Goal: Information Seeking & Learning: Learn about a topic

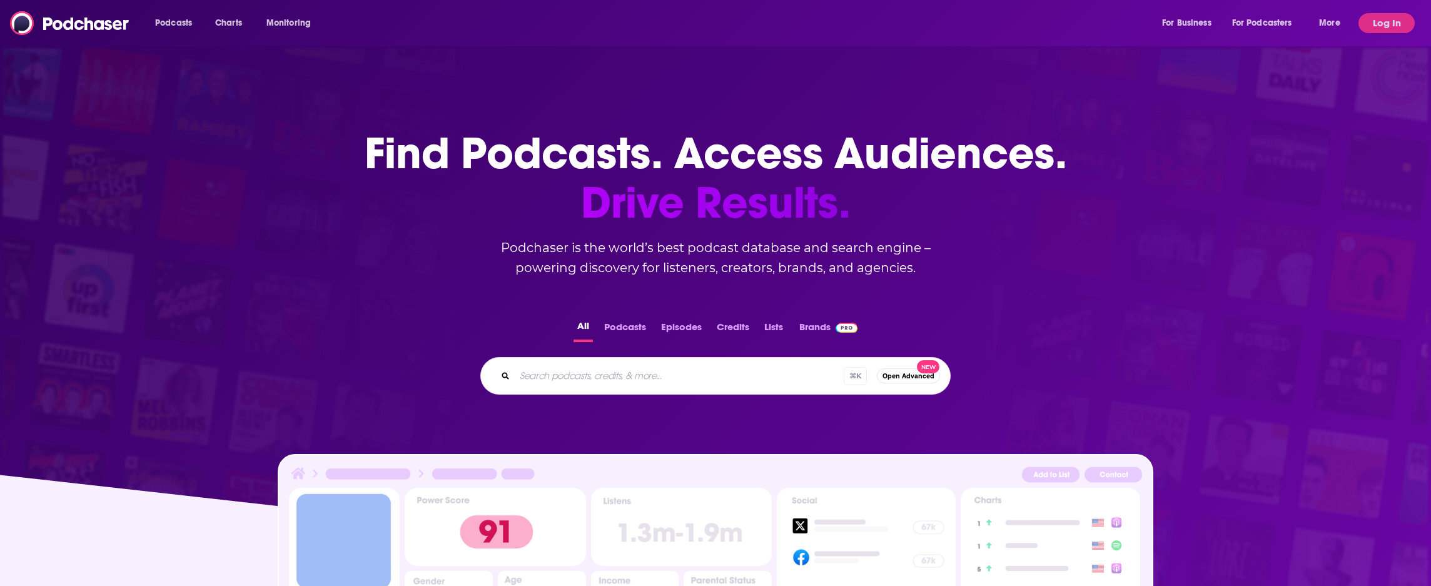
click at [592, 383] on input "Search podcasts, credits, & more..." at bounding box center [679, 376] width 329 height 20
type input "data driven"
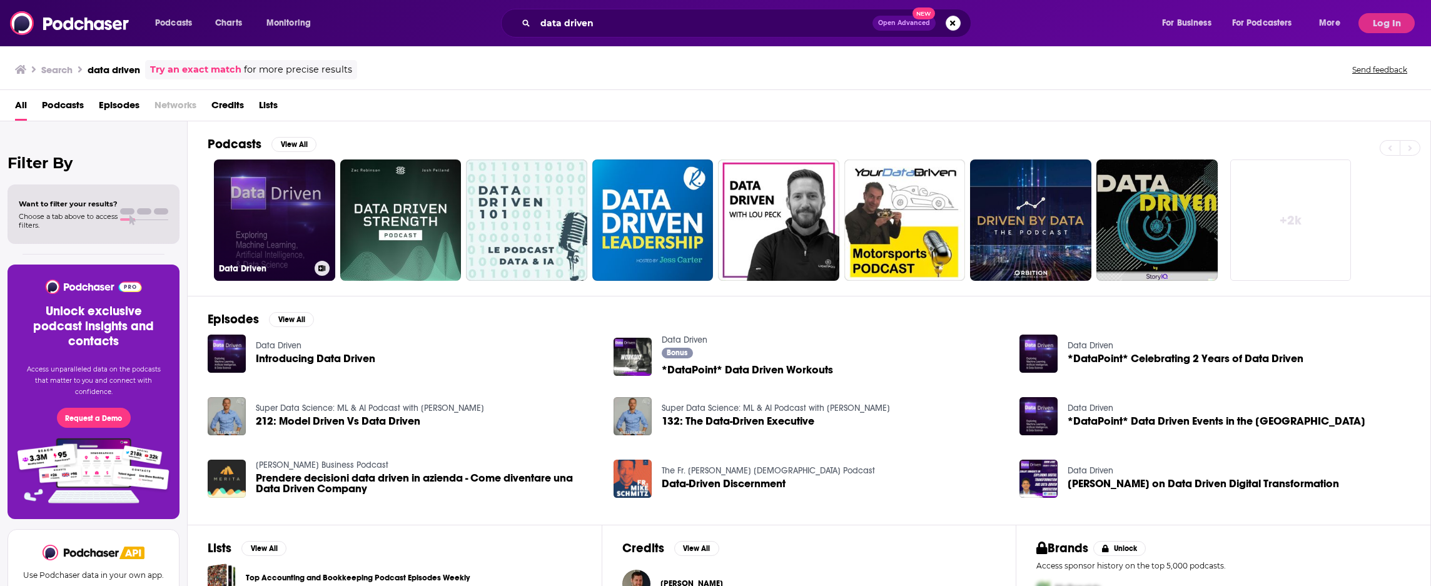
click at [288, 206] on link "Data Driven" at bounding box center [274, 220] width 121 height 121
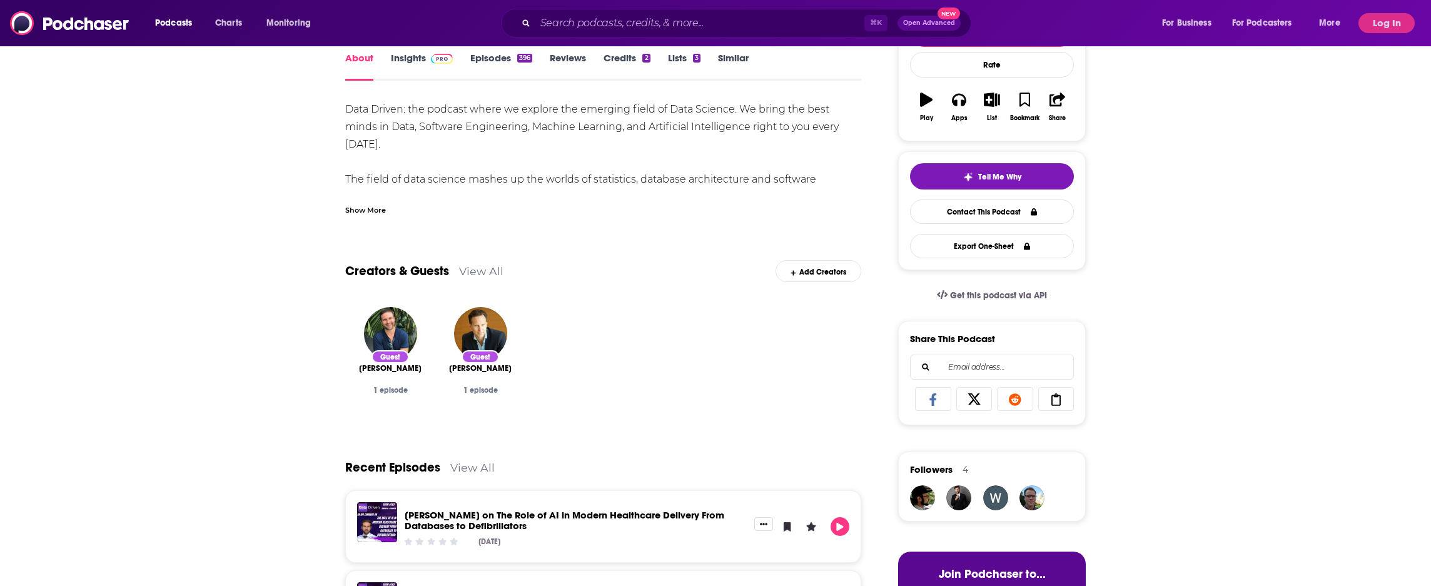
scroll to position [188, 0]
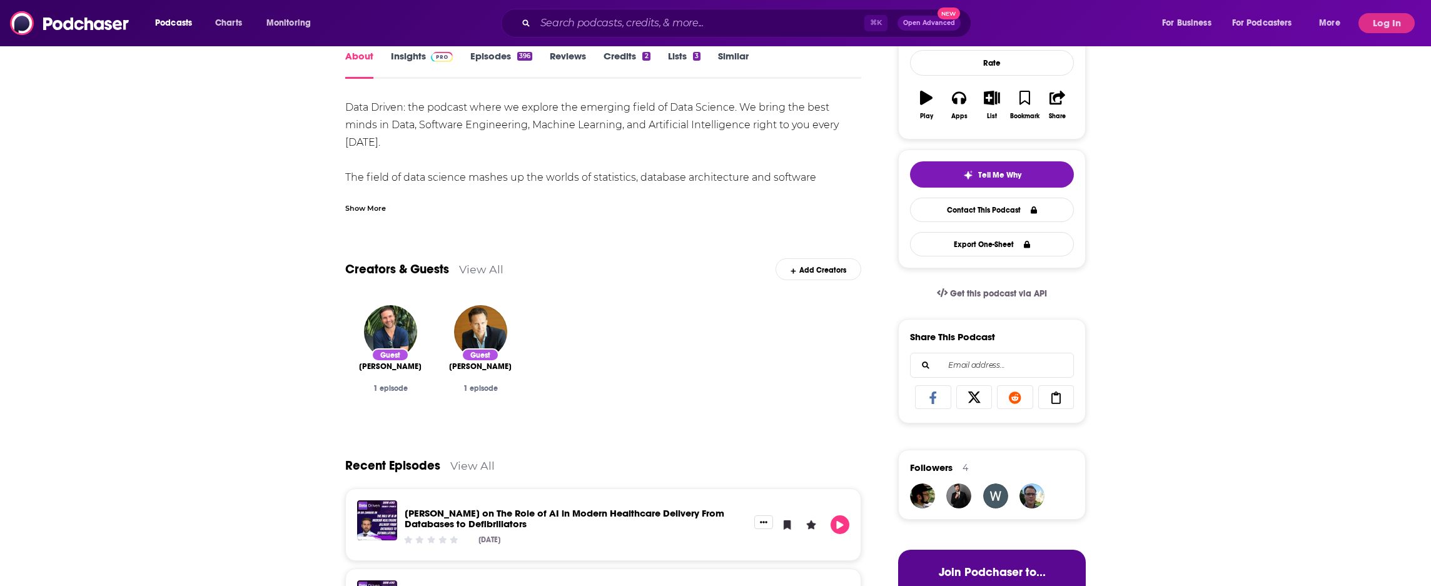
click at [421, 60] on link "Insights" at bounding box center [422, 64] width 62 height 29
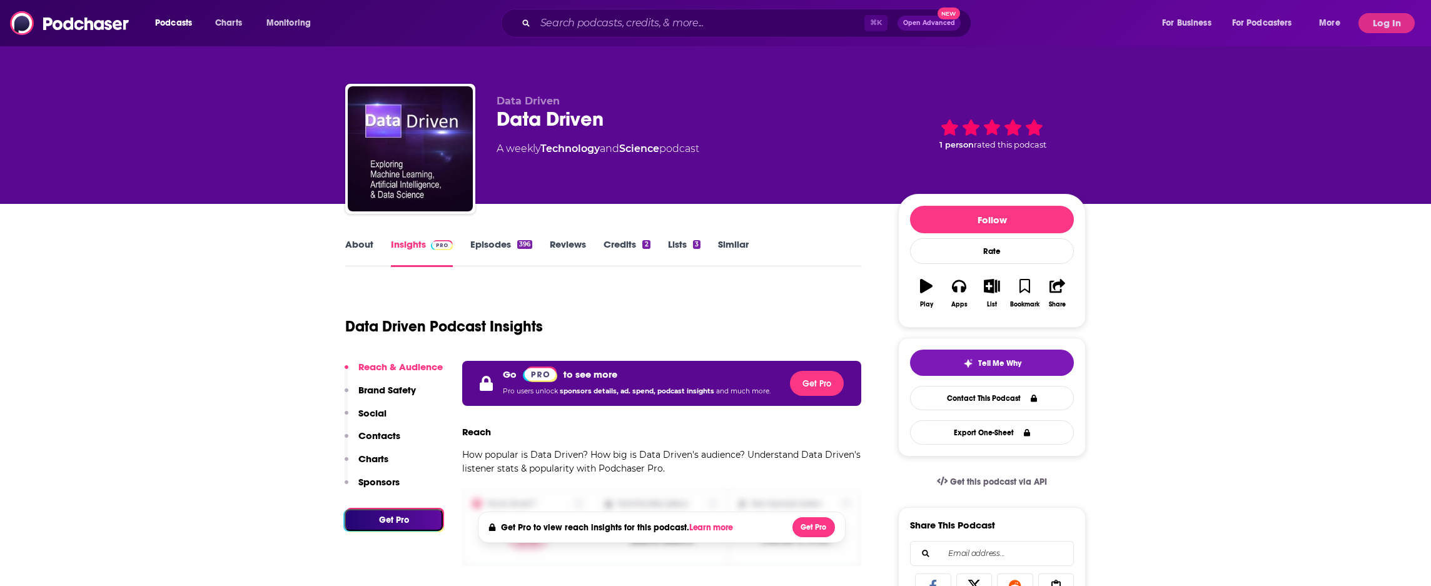
click at [1397, 30] on button "Log In" at bounding box center [1387, 23] width 56 height 20
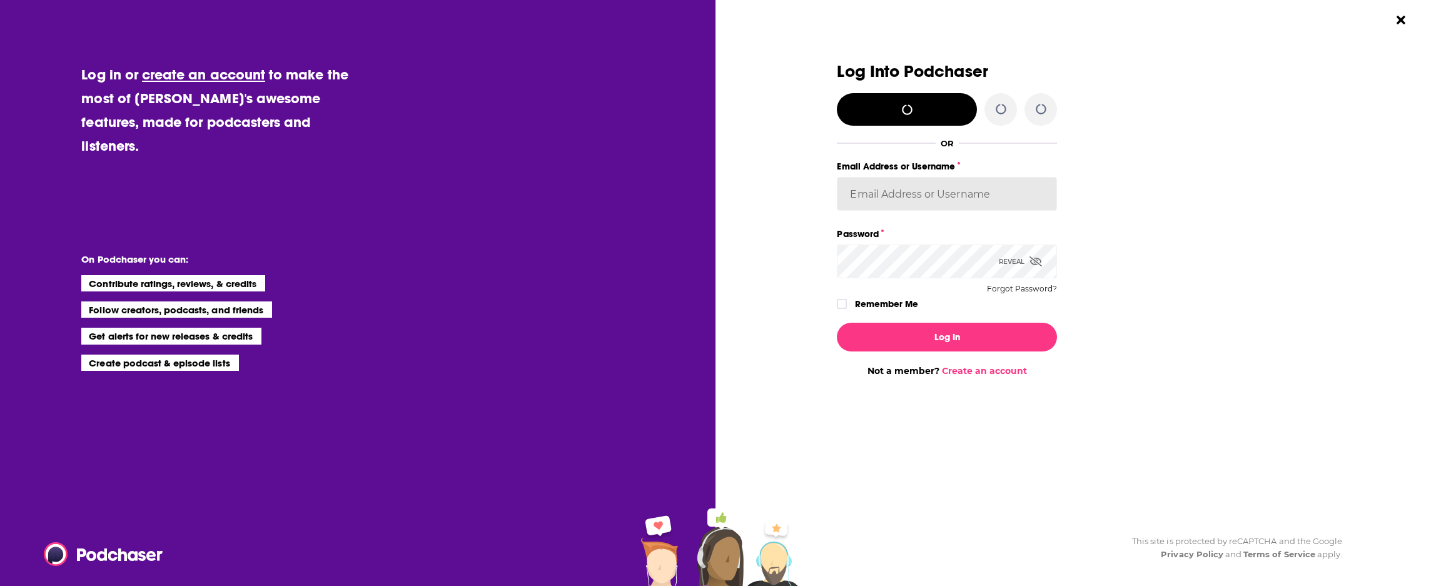
type input "LKassela"
click at [984, 203] on input "LKassela" at bounding box center [947, 194] width 220 height 34
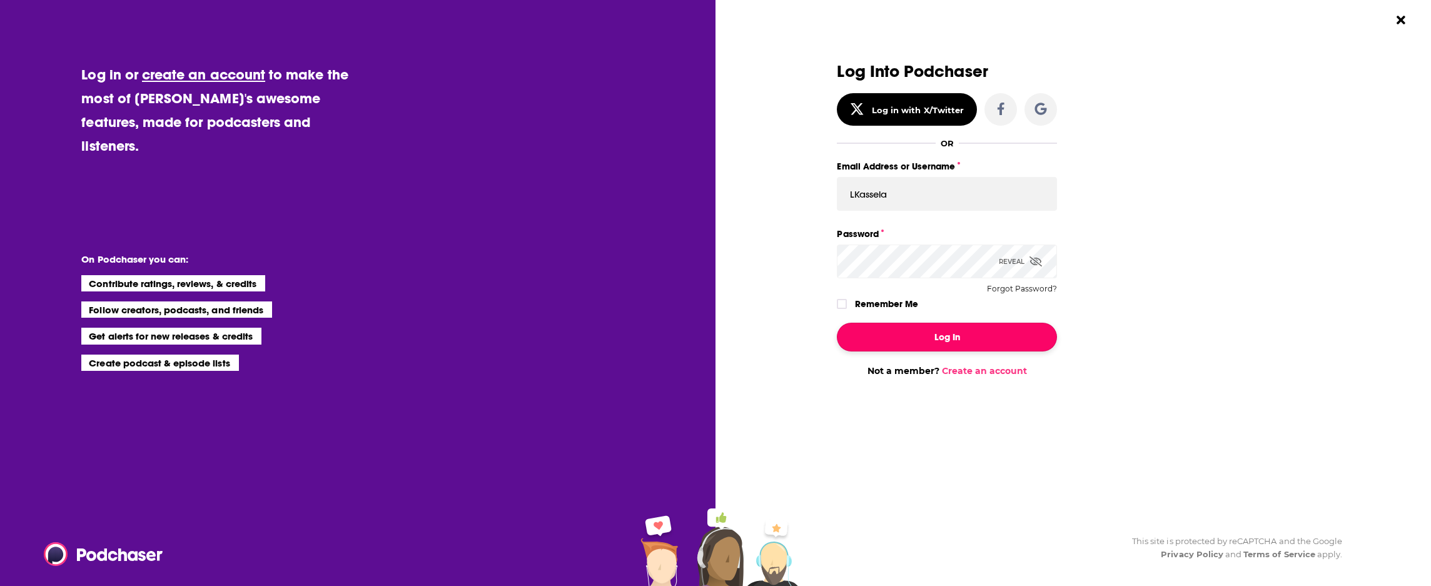
click at [919, 342] on button "Log In" at bounding box center [947, 337] width 220 height 29
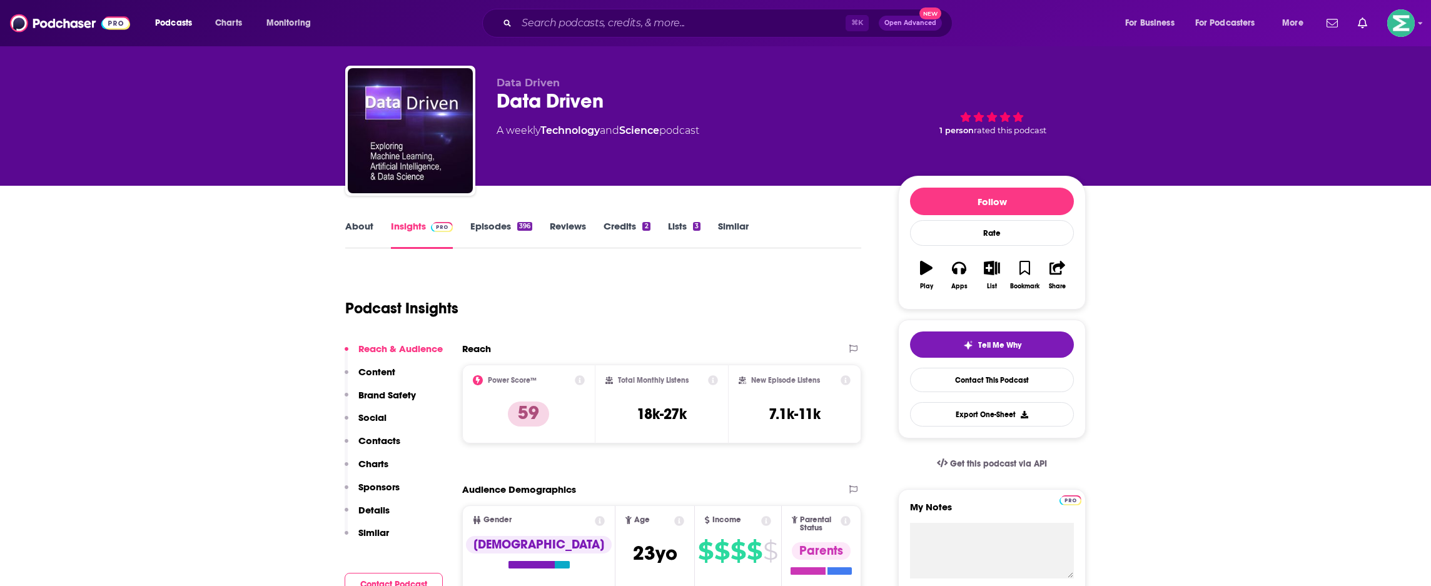
scroll to position [19, 0]
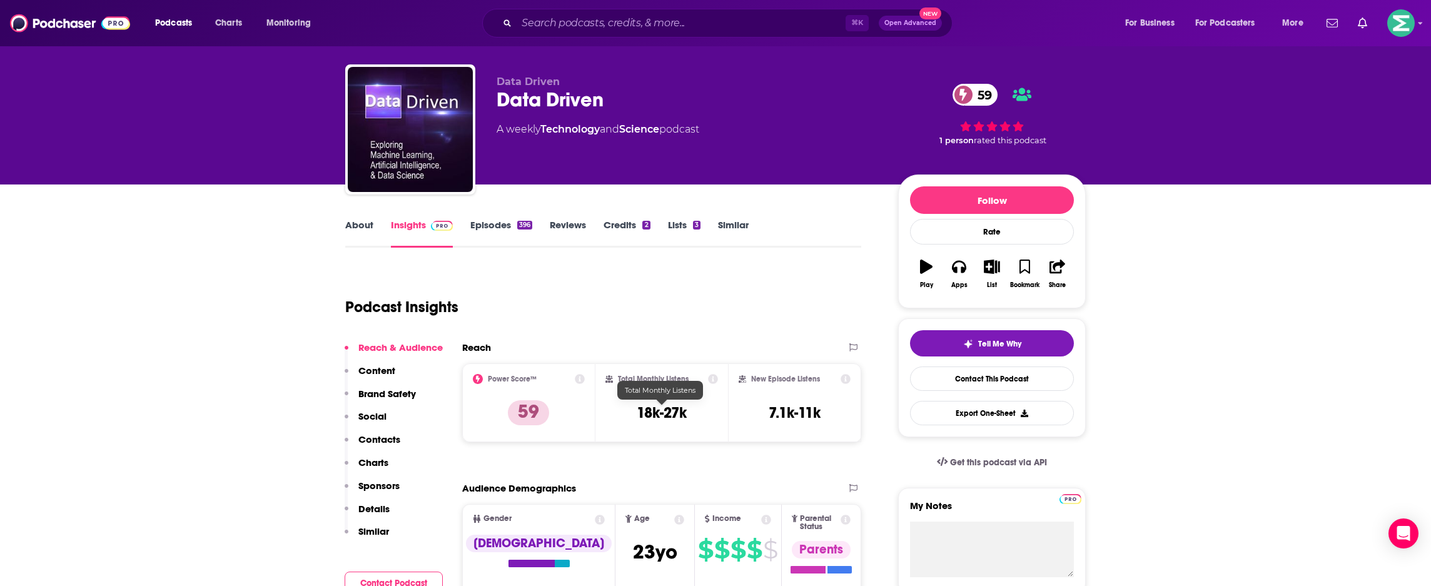
click at [665, 414] on h3 "18k-27k" at bounding box center [662, 412] width 50 height 19
copy div "18k-27k"
click at [363, 227] on link "About" at bounding box center [359, 233] width 28 height 29
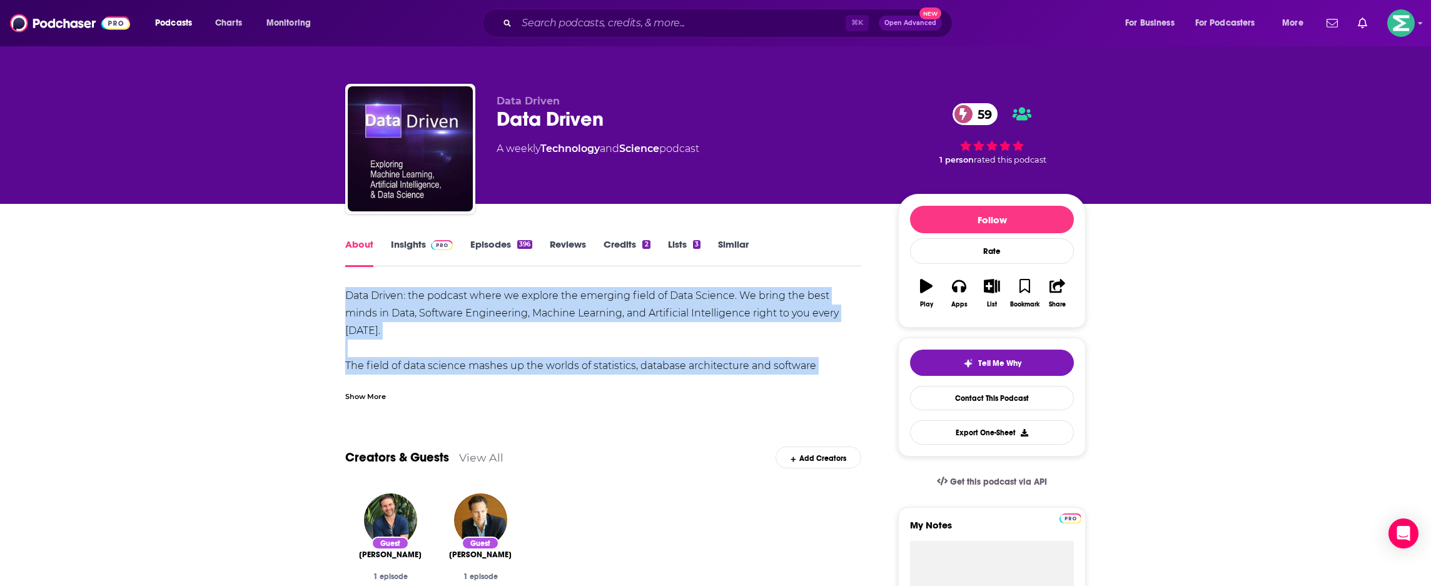
drag, startPoint x: 360, startPoint y: 283, endPoint x: 883, endPoint y: 361, distance: 528.7
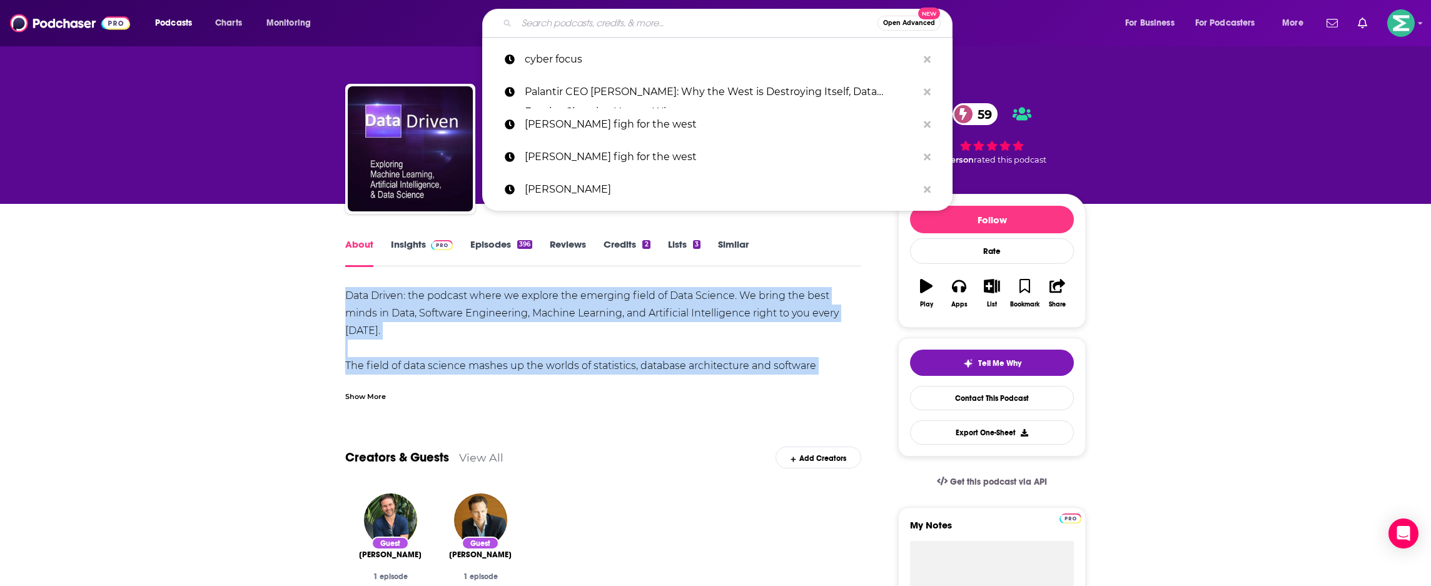
click at [531, 23] on input "Search podcasts, credits, & more..." at bounding box center [697, 23] width 361 height 20
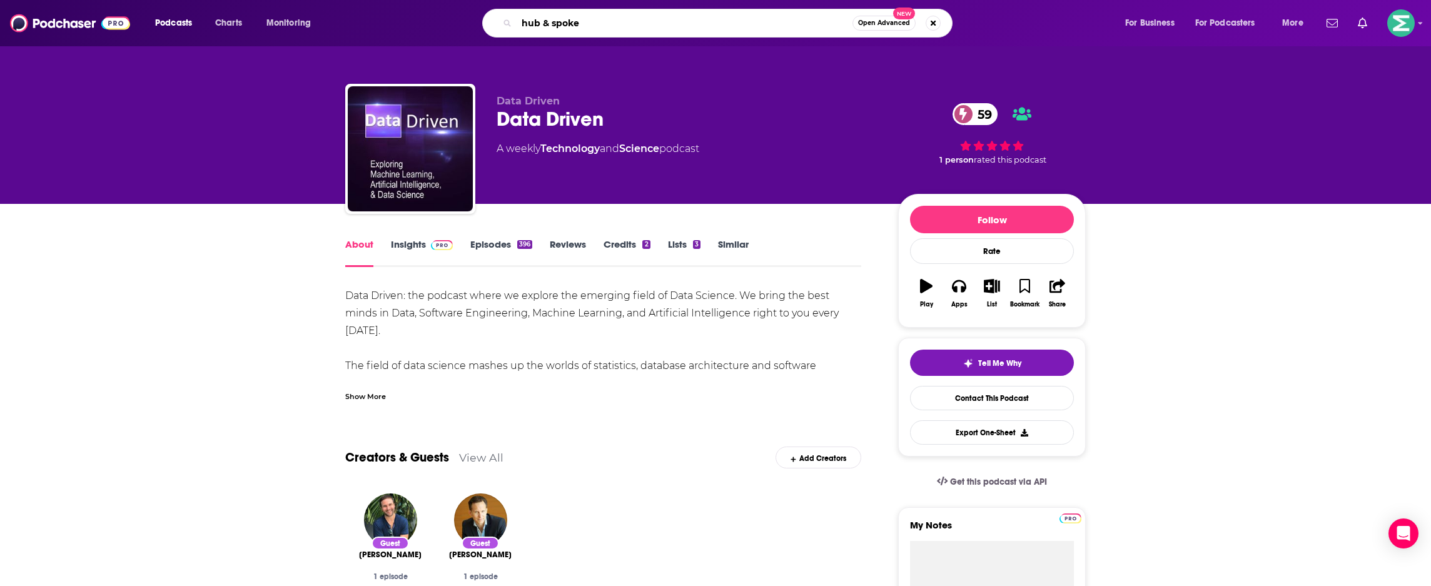
type input "hub & spoken"
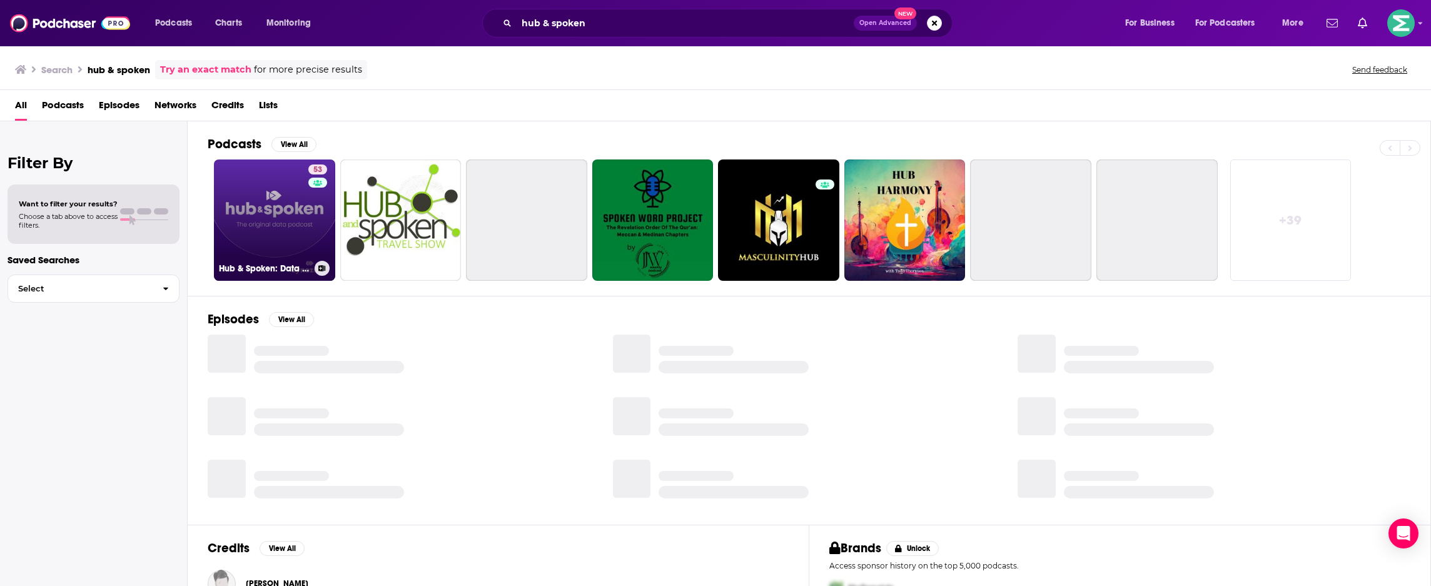
click at [273, 224] on link "53 Hub & Spoken: Data | Analytics | Chief Data Officer | CDO | Data Strategy" at bounding box center [274, 220] width 121 height 121
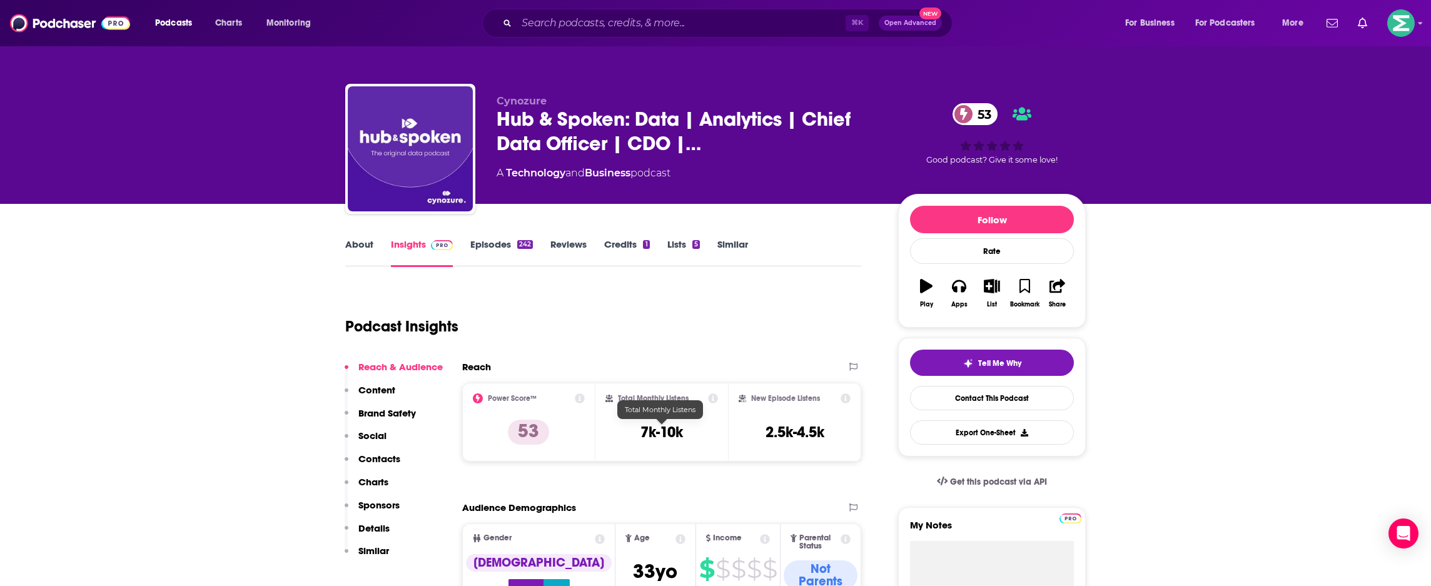
click at [671, 426] on h3 "7k-10k" at bounding box center [662, 432] width 43 height 19
copy div "7k-10k"
click at [357, 250] on link "About" at bounding box center [359, 252] width 28 height 29
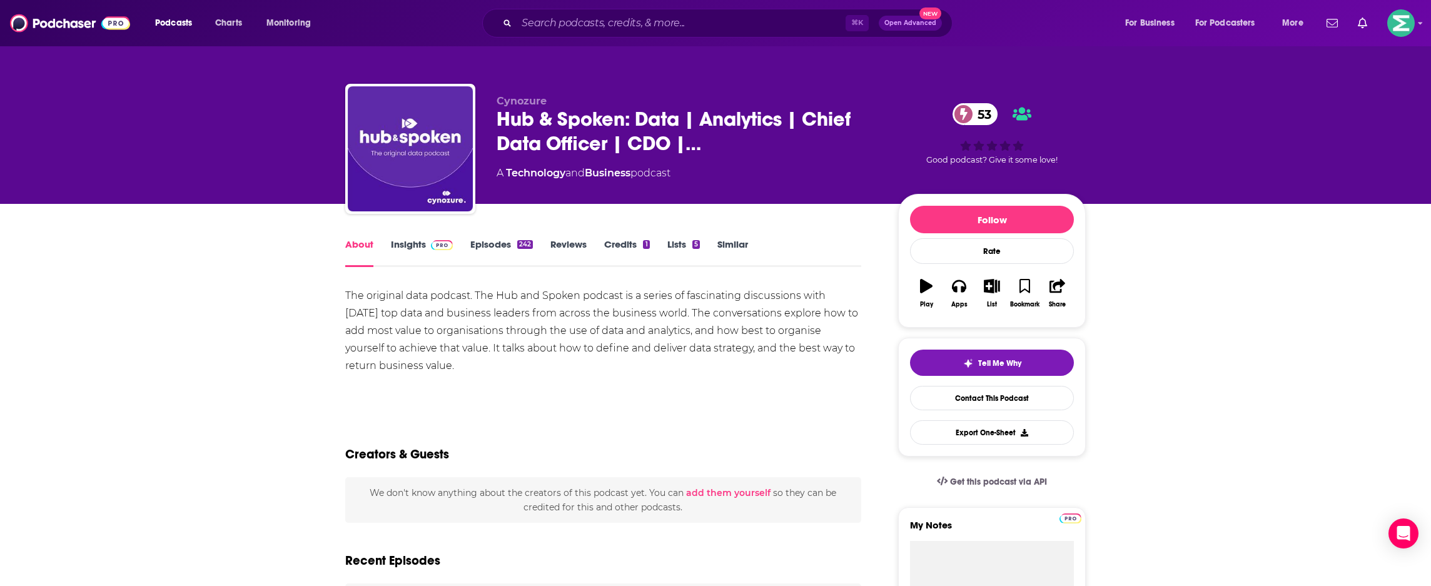
click at [513, 347] on div "The original data podcast. The Hub and Spoken podcast is a series of fascinatin…" at bounding box center [603, 331] width 516 height 88
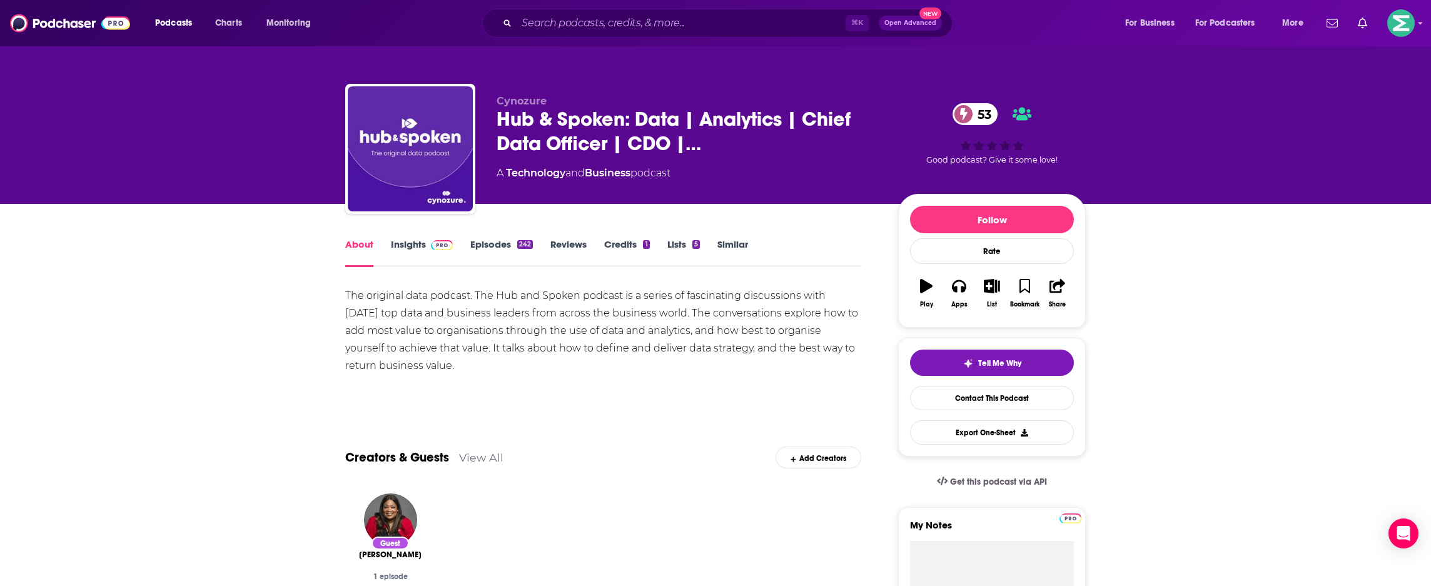
click at [513, 347] on div "The original data podcast. The Hub and Spoken podcast is a series of fascinatin…" at bounding box center [603, 331] width 516 height 88
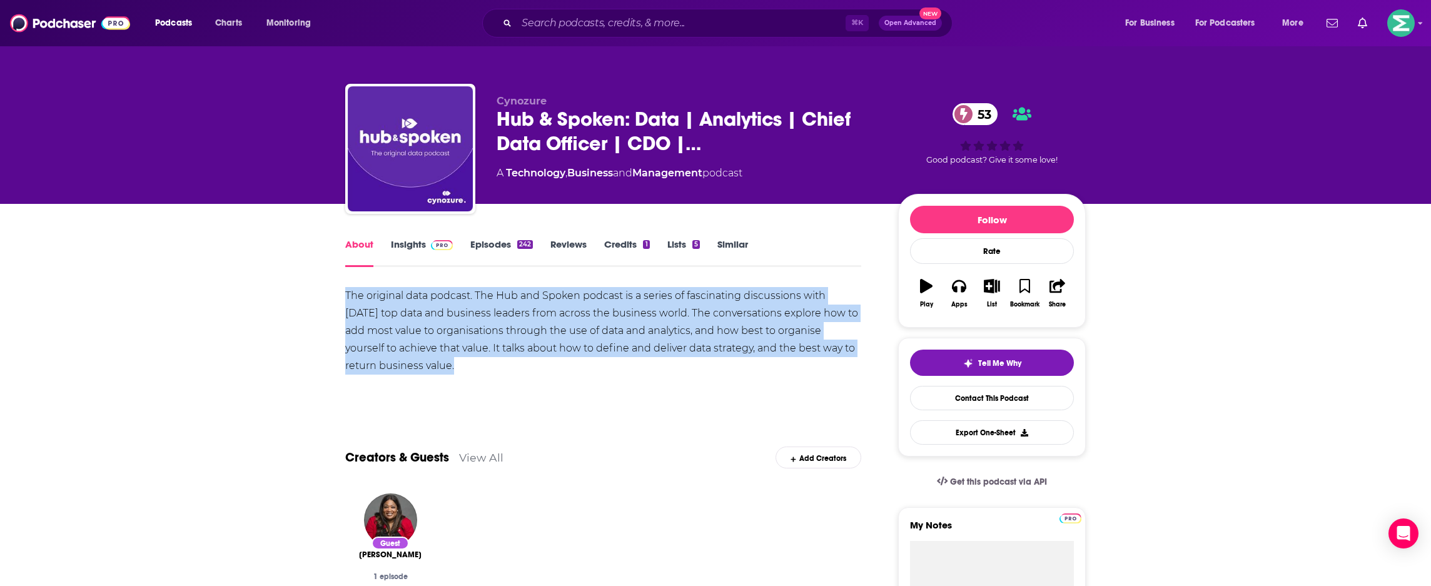
click at [513, 347] on div "The original data podcast. The Hub and Spoken podcast is a series of fascinatin…" at bounding box center [603, 331] width 516 height 88
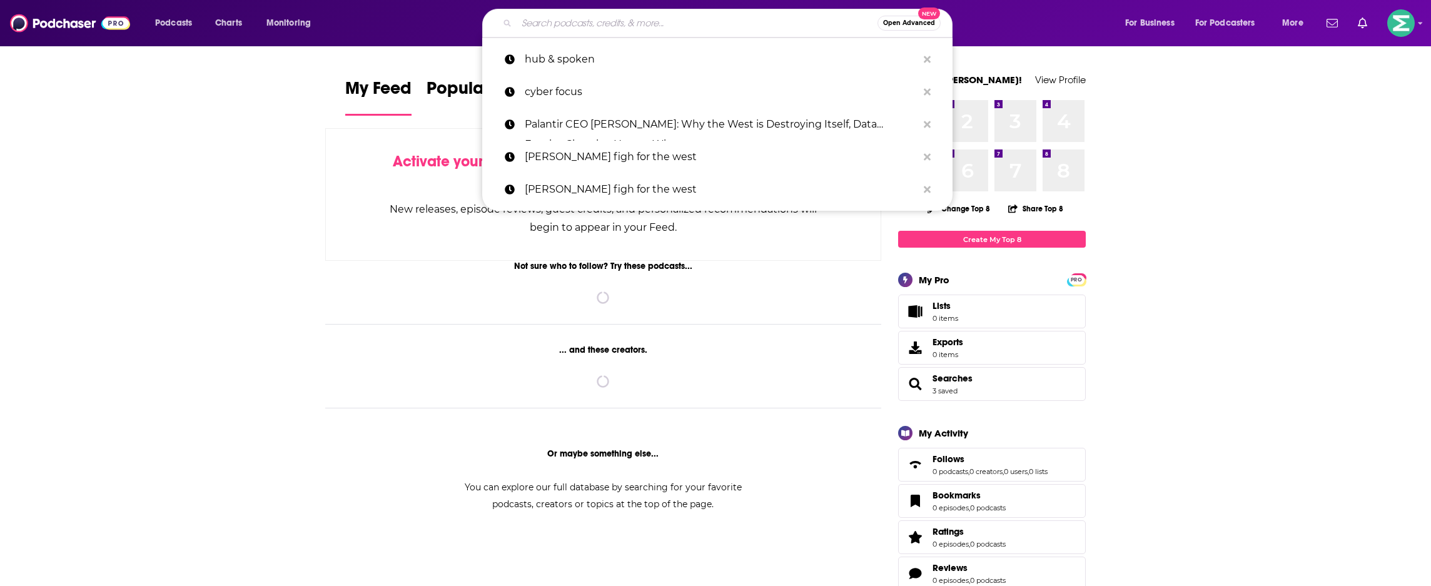
click at [611, 21] on input "Search podcasts, credits, & more..." at bounding box center [697, 23] width 361 height 20
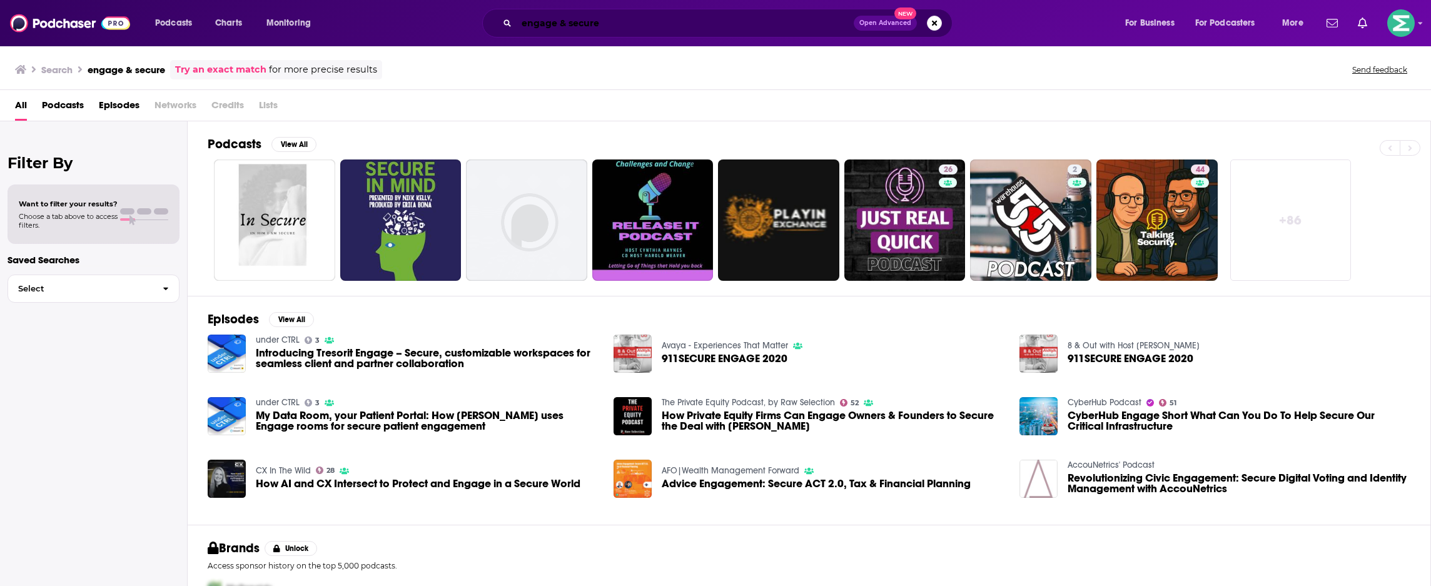
click at [565, 24] on input "engage & secure" at bounding box center [685, 23] width 337 height 20
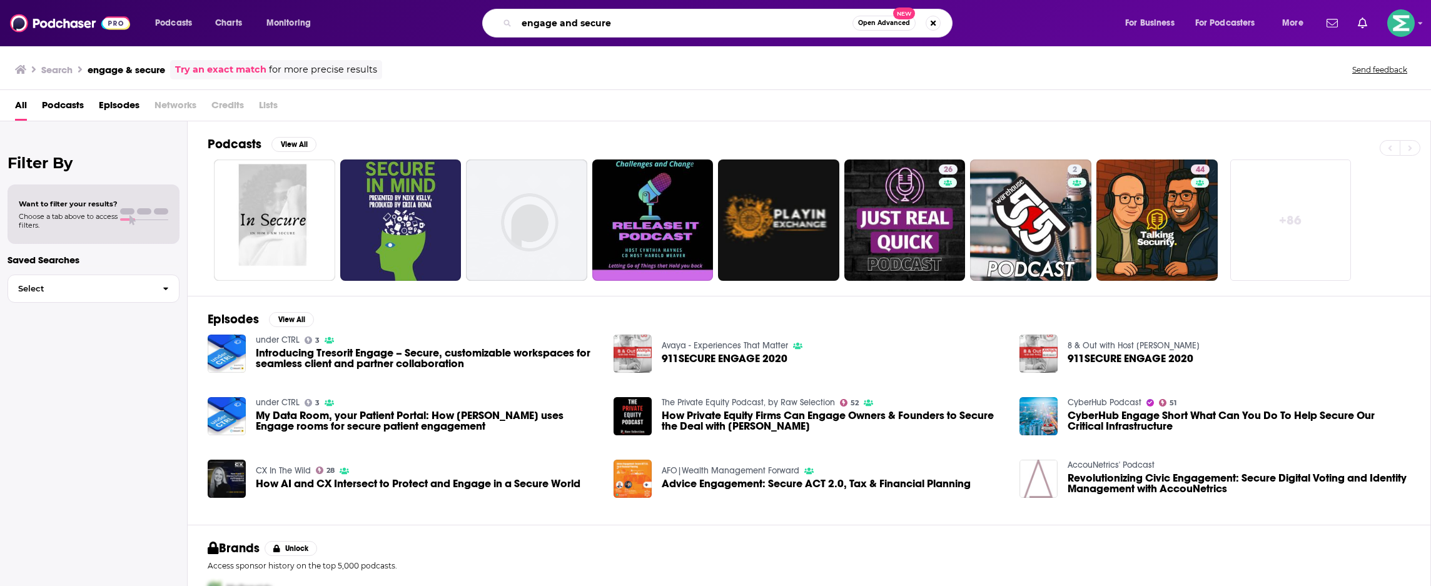
type input "engage and secure"
